Goal: Task Accomplishment & Management: Manage account settings

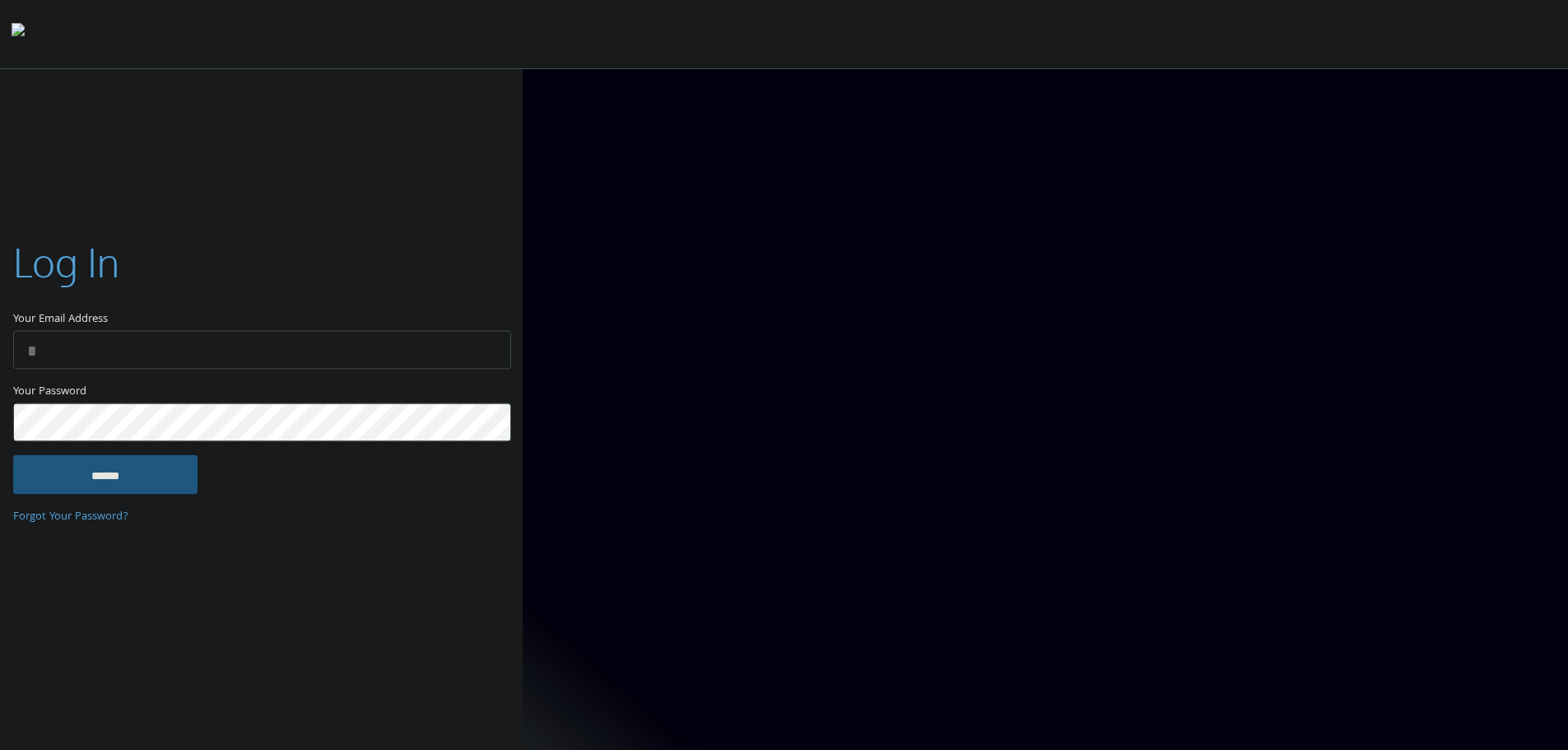
type input "**********"
click at [126, 477] on input "******" at bounding box center [105, 474] width 184 height 39
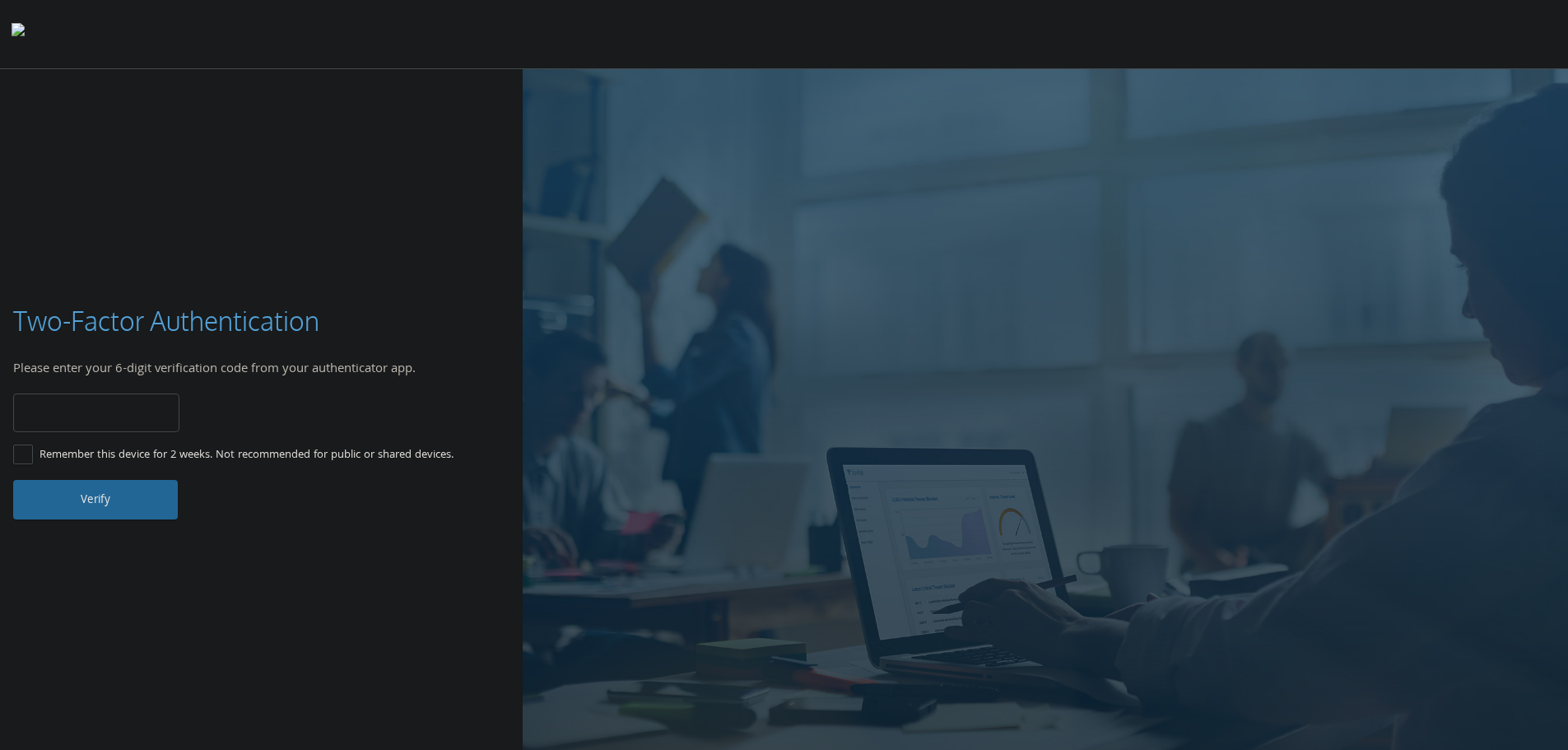
type input "******"
